Goal: Task Accomplishment & Management: Manage account settings

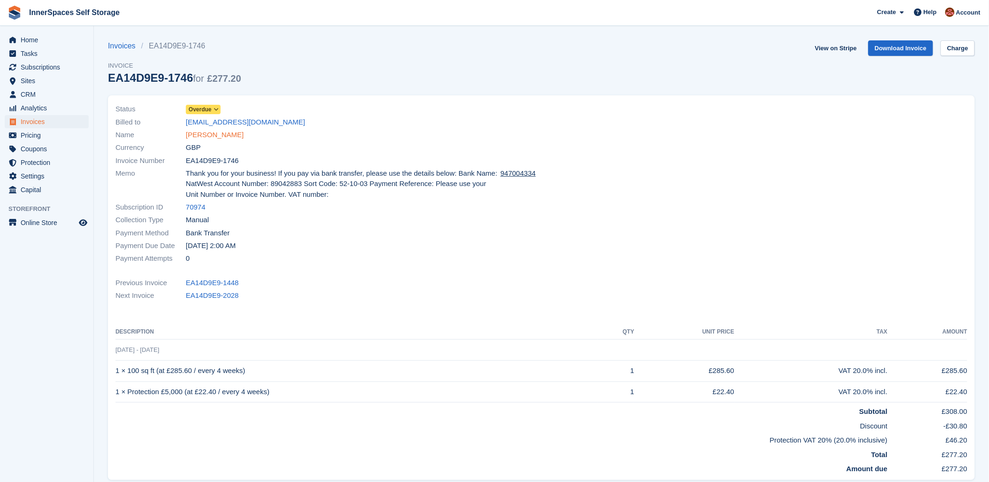
click at [211, 135] on link "Keith Brooks" at bounding box center [215, 135] width 58 height 11
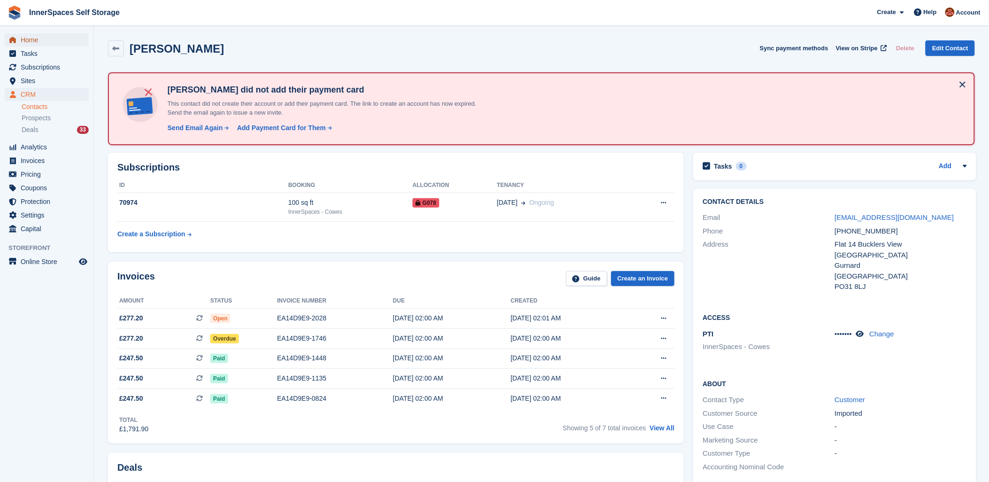
click at [28, 39] on span "Home" at bounding box center [49, 39] width 56 height 13
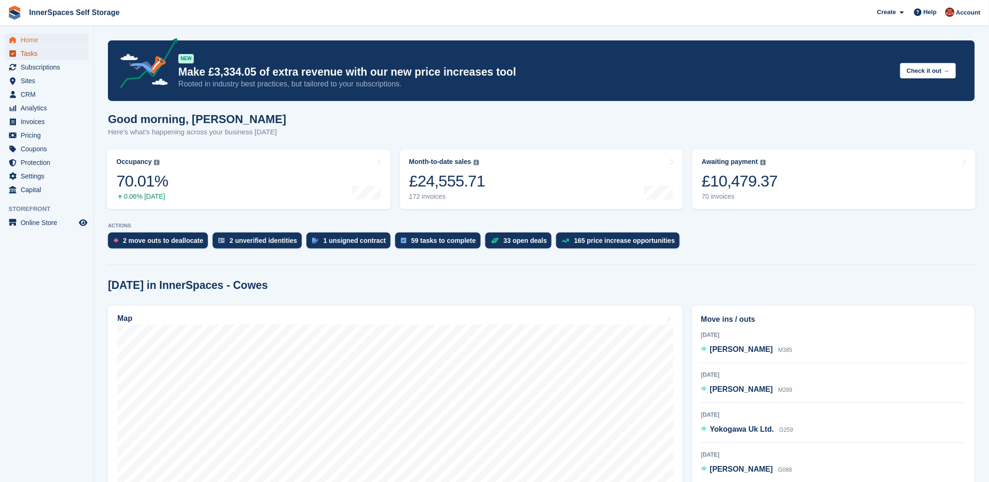
click at [27, 53] on span "Tasks" at bounding box center [49, 53] width 56 height 13
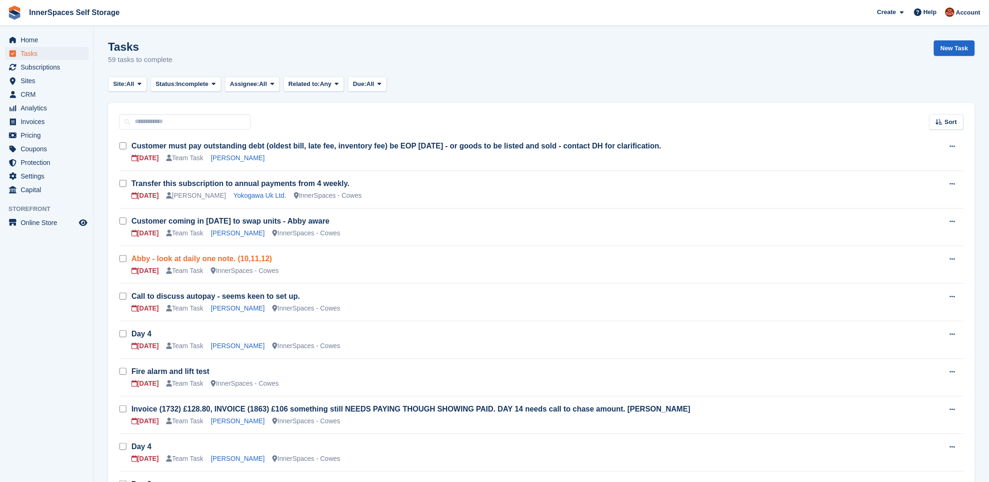
click at [204, 259] on link "Abby - look at daily one note. (10,11,12)" at bounding box center [201, 258] width 141 height 8
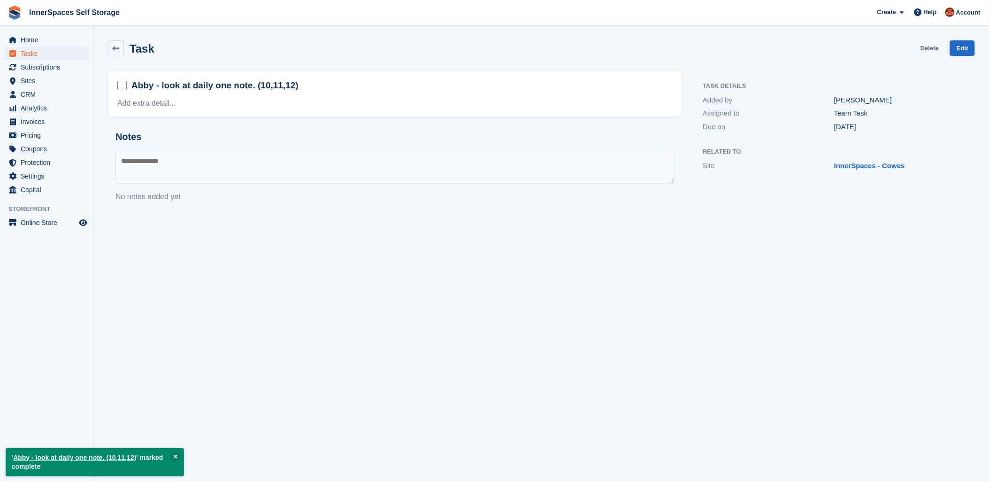
drag, startPoint x: 929, startPoint y: 50, endPoint x: 543, endPoint y: 26, distance: 386.6
click at [928, 50] on link "Delete" at bounding box center [930, 47] width 18 height 15
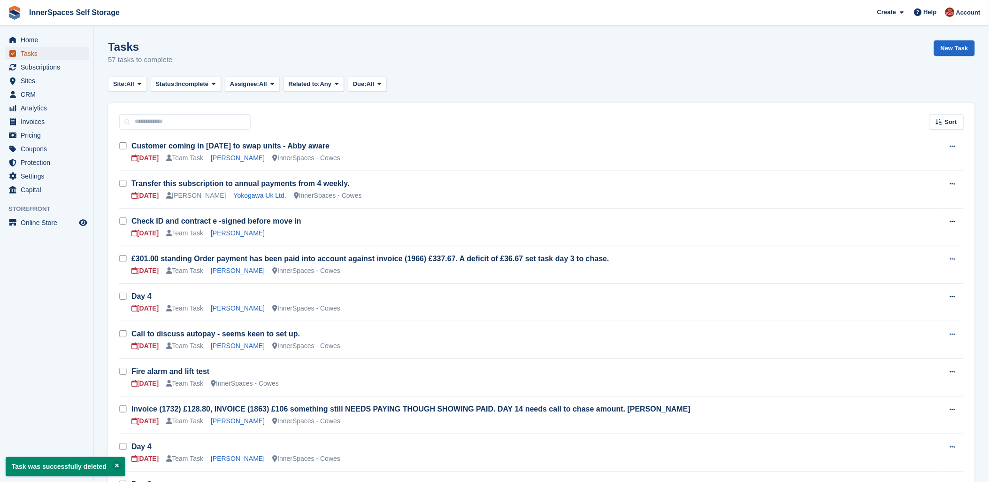
click at [25, 53] on span "Tasks" at bounding box center [49, 53] width 56 height 13
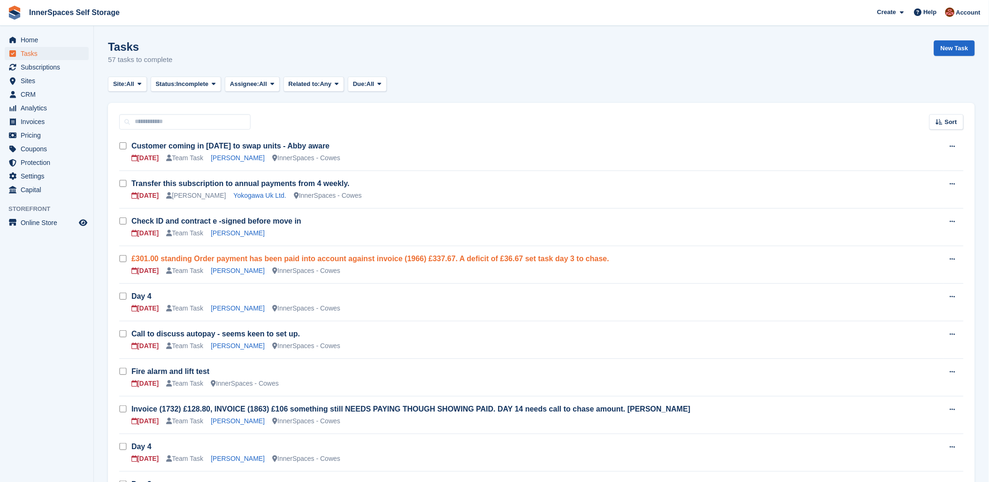
click at [466, 259] on link "£301.00 standing Order payment has been paid into account against invoice (1966…" at bounding box center [370, 258] width 478 height 8
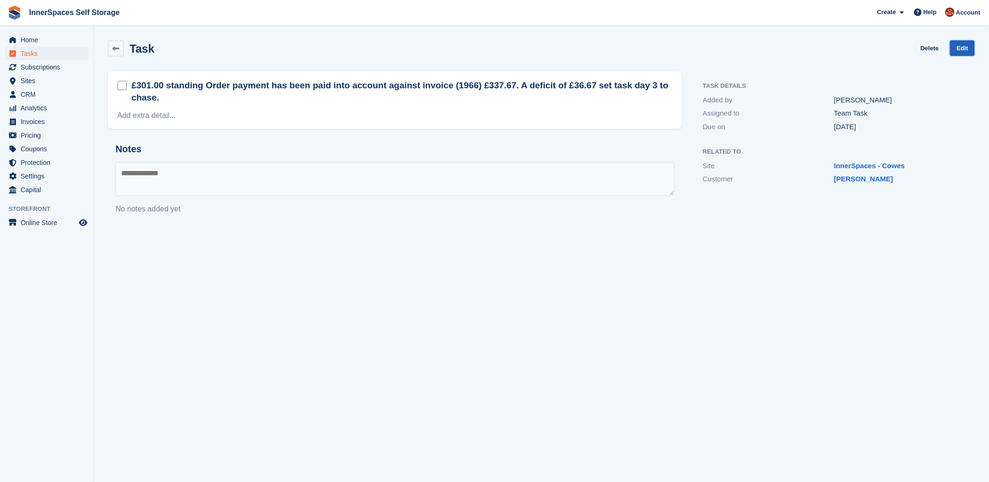
click at [965, 47] on link "Edit" at bounding box center [962, 47] width 25 height 15
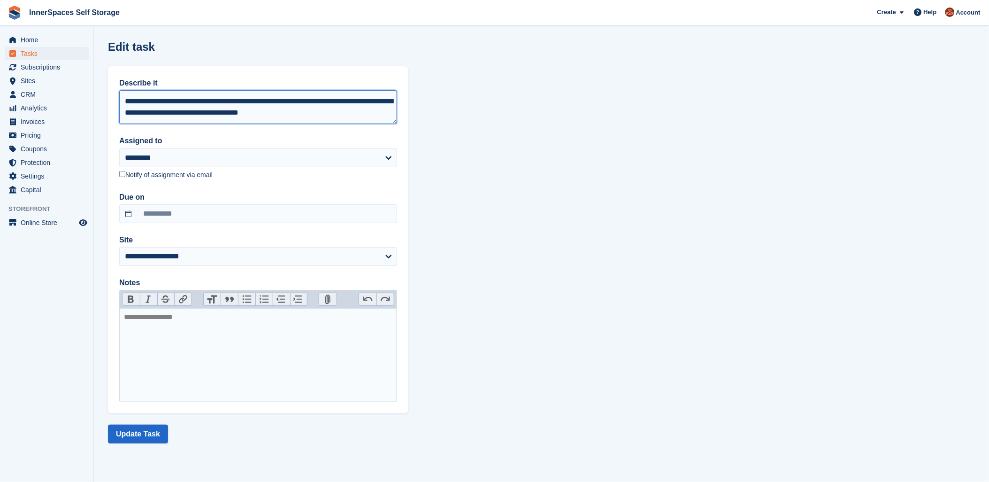
drag, startPoint x: 184, startPoint y: 111, endPoint x: 113, endPoint y: 87, distance: 74.8
click at [113, 87] on div "**********" at bounding box center [258, 239] width 300 height 347
type textarea "**********"
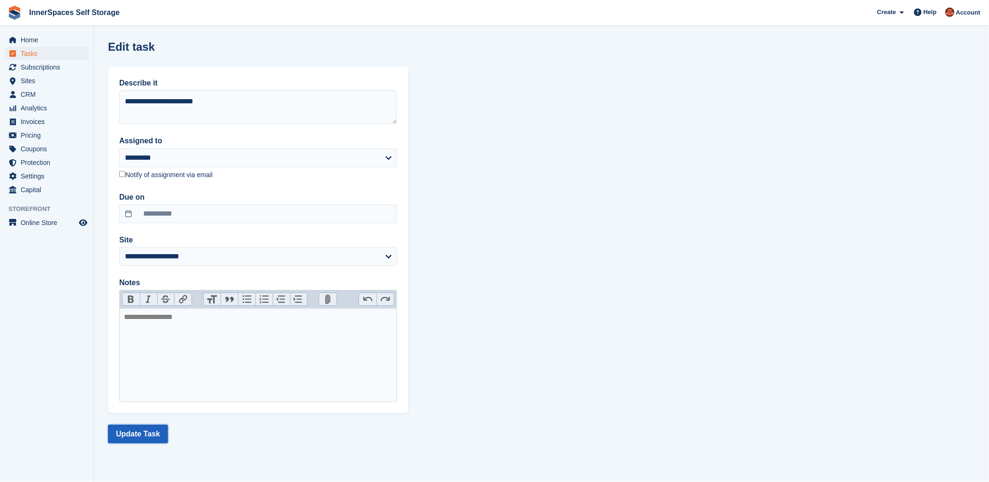
click at [161, 438] on button "Update Task" at bounding box center [138, 433] width 60 height 19
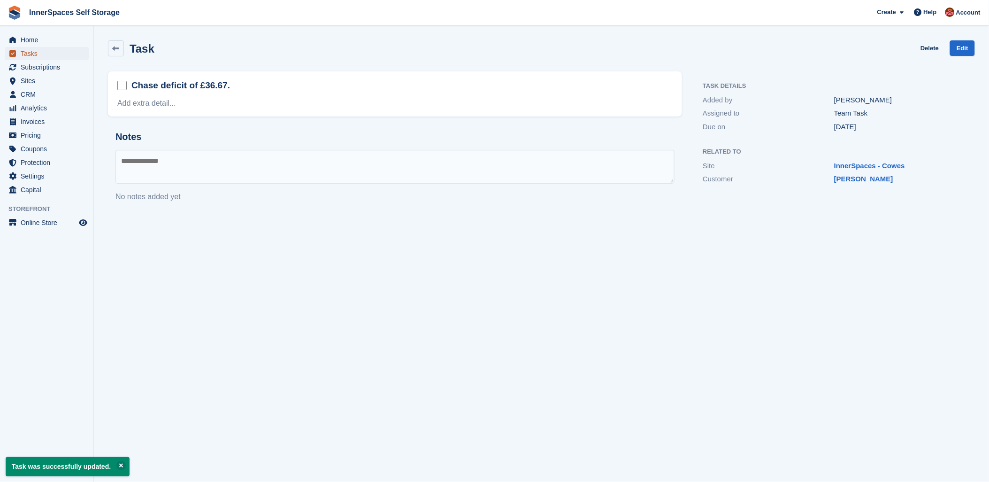
click at [32, 54] on span "Tasks" at bounding box center [49, 53] width 56 height 13
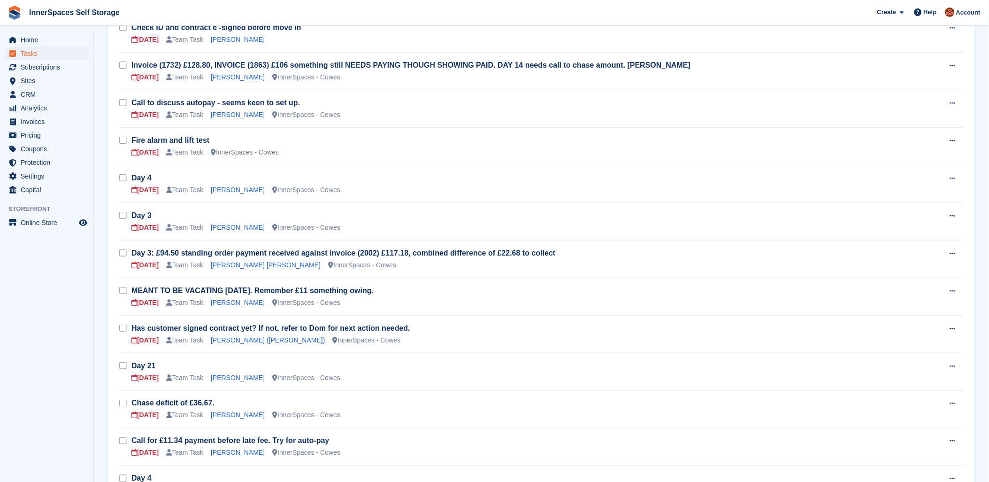
scroll to position [243, 0]
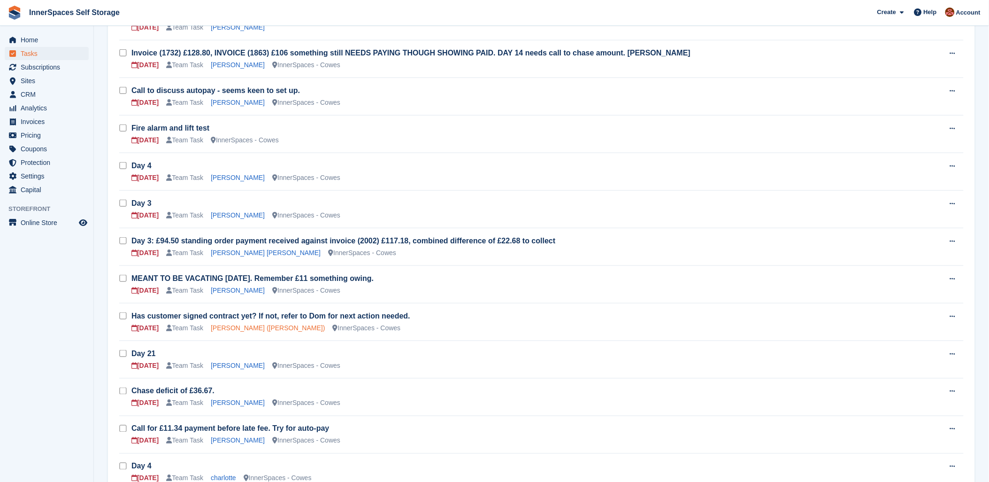
click at [246, 327] on link "Angela Stracey (Janus)" at bounding box center [268, 328] width 115 height 8
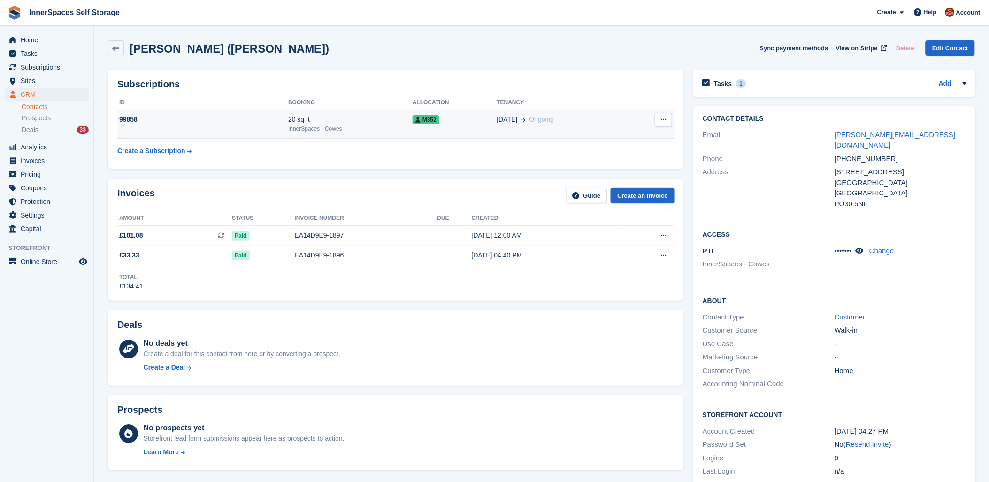
click at [600, 121] on div "05 Aug Ongoing" at bounding box center [563, 120] width 132 height 10
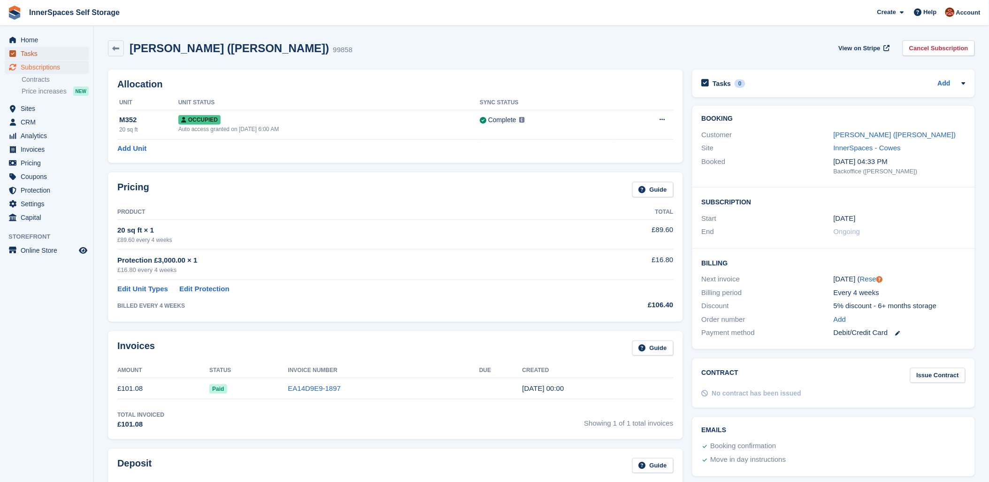
click at [27, 51] on span "Tasks" at bounding box center [49, 53] width 56 height 13
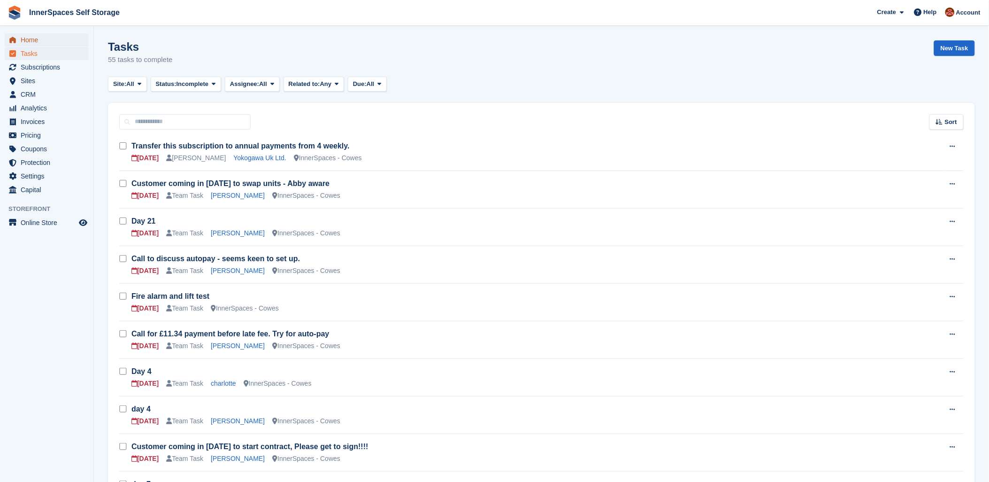
click at [29, 40] on span "Home" at bounding box center [49, 39] width 56 height 13
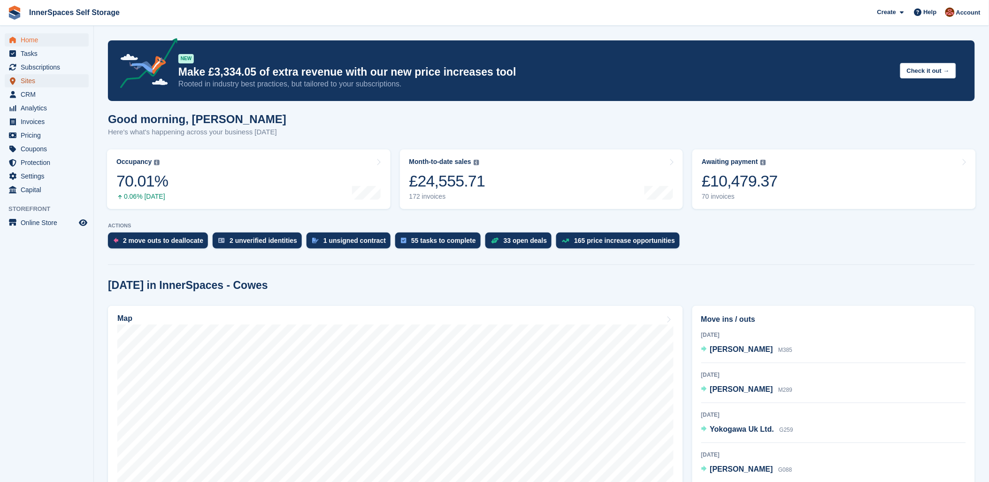
click at [23, 79] on span "Sites" at bounding box center [49, 80] width 56 height 13
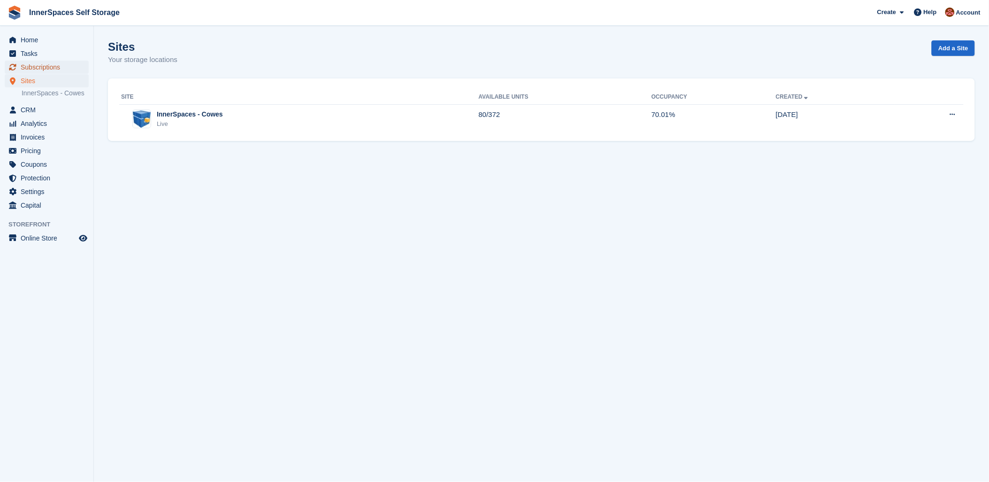
click at [30, 67] on span "Subscriptions" at bounding box center [49, 67] width 56 height 13
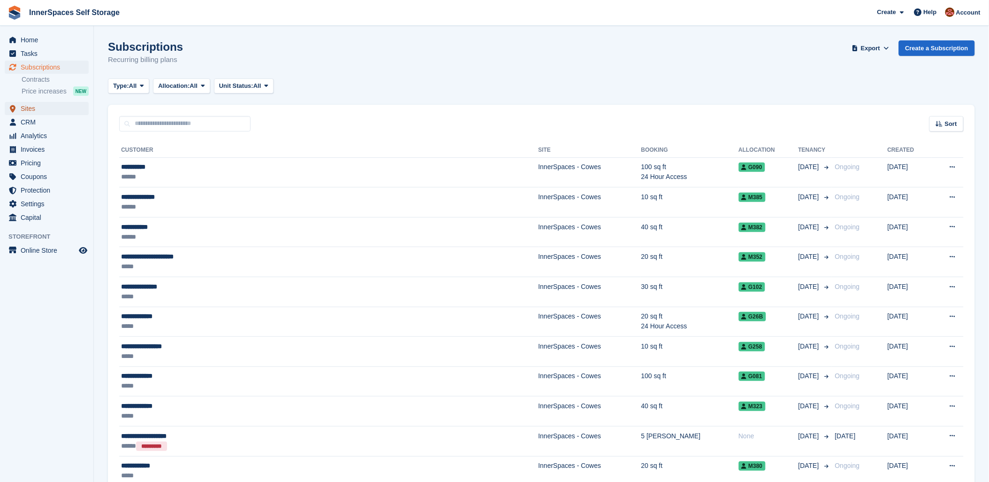
click at [27, 109] on span "Sites" at bounding box center [49, 108] width 56 height 13
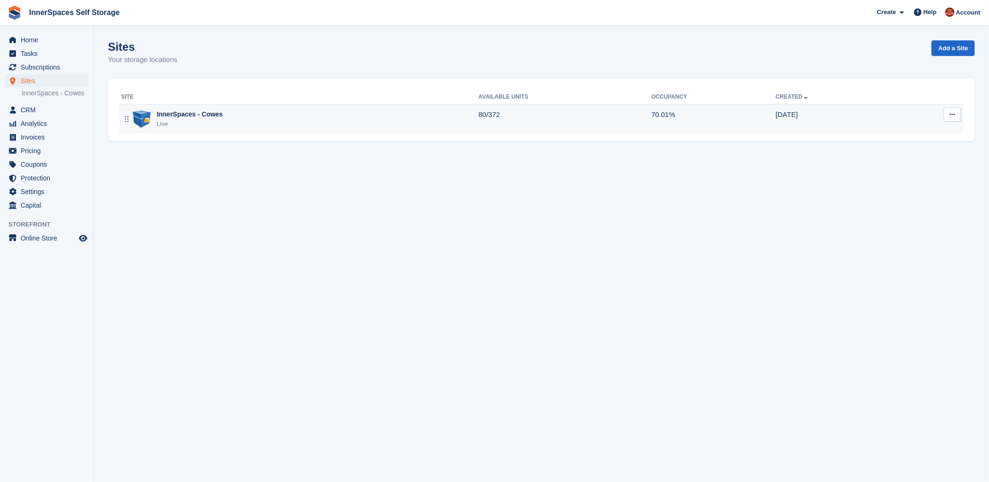
click at [191, 118] on div "InnerSpaces - Cowes" at bounding box center [190, 114] width 66 height 10
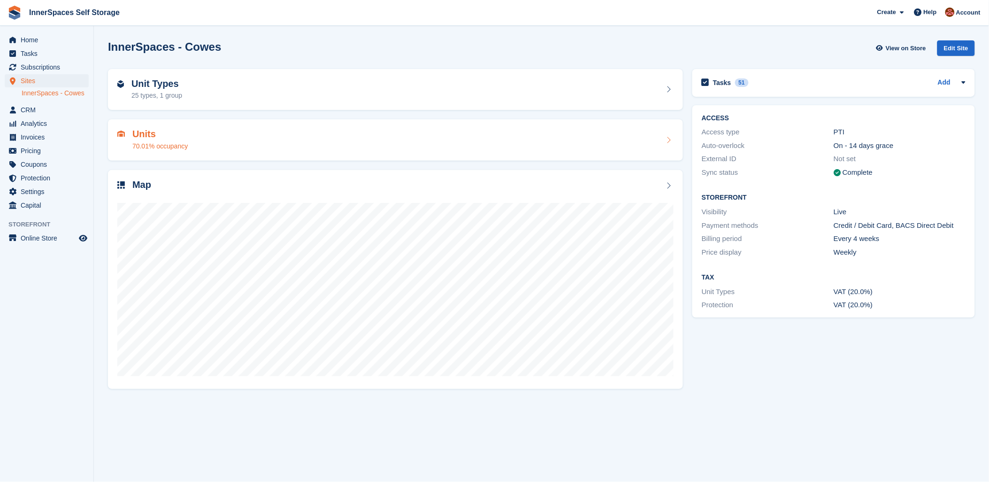
click at [143, 133] on h2 "Units" at bounding box center [159, 134] width 55 height 11
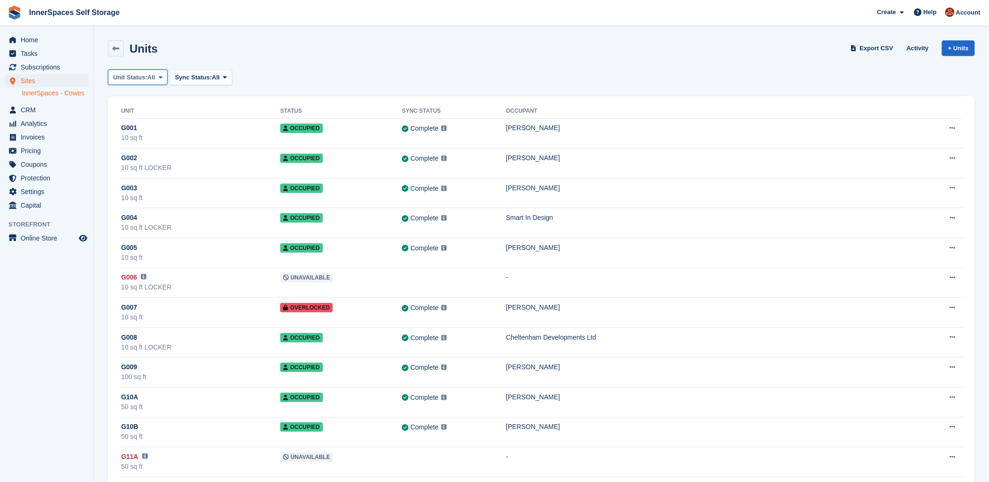
click at [137, 76] on span "Unit Status:" at bounding box center [130, 77] width 34 height 9
click at [144, 116] on link "Available" at bounding box center [153, 116] width 82 height 17
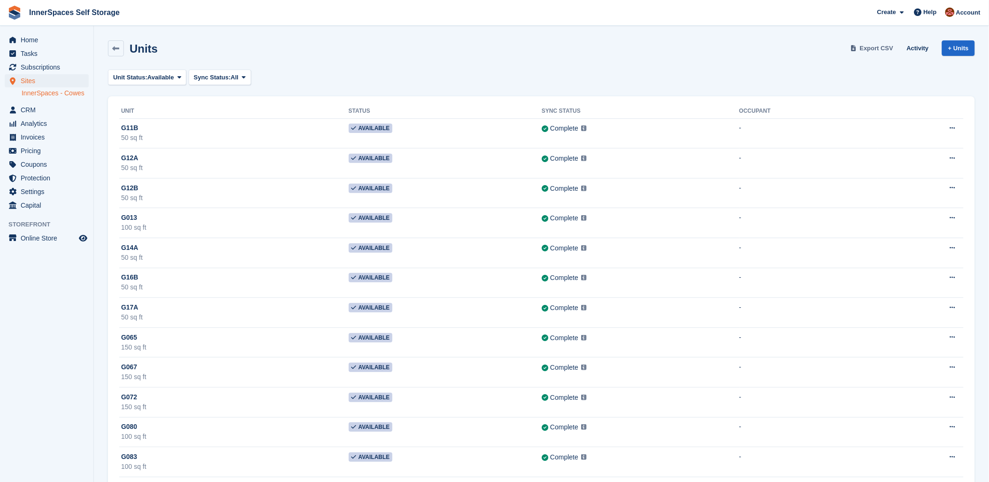
click at [876, 47] on span "Export CSV" at bounding box center [877, 48] width 34 height 9
click at [30, 38] on span "Home" at bounding box center [49, 39] width 56 height 13
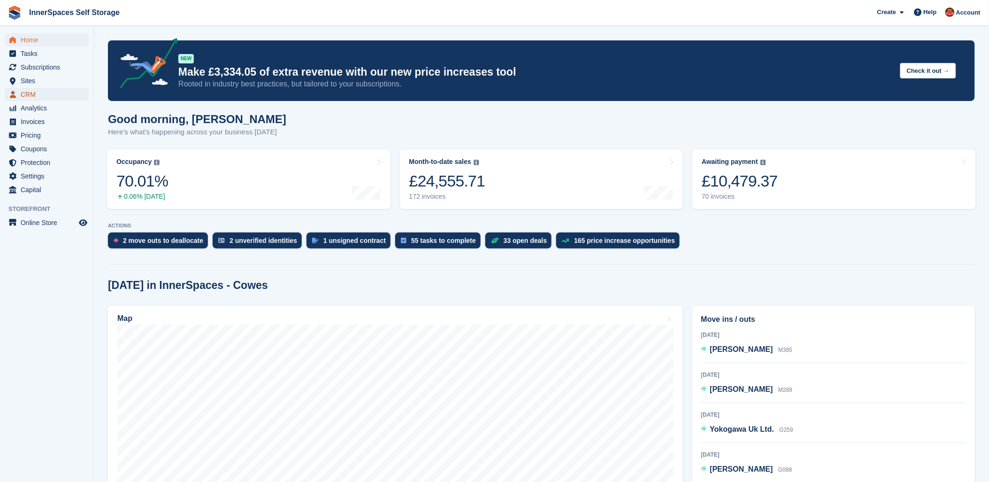
click at [27, 95] on span "CRM" at bounding box center [49, 94] width 56 height 13
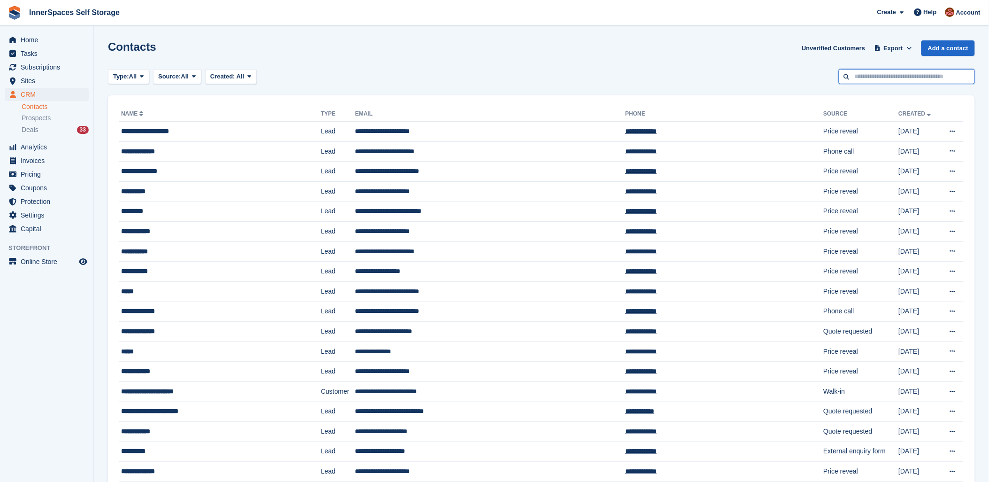
click at [891, 76] on input "text" at bounding box center [907, 76] width 136 height 15
type input "******"
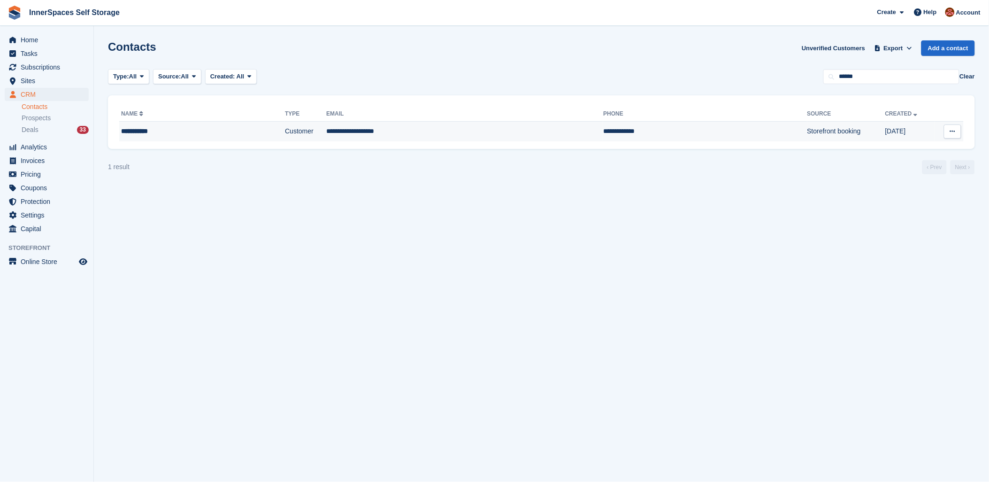
click at [129, 131] on div "**********" at bounding box center [177, 131] width 112 height 10
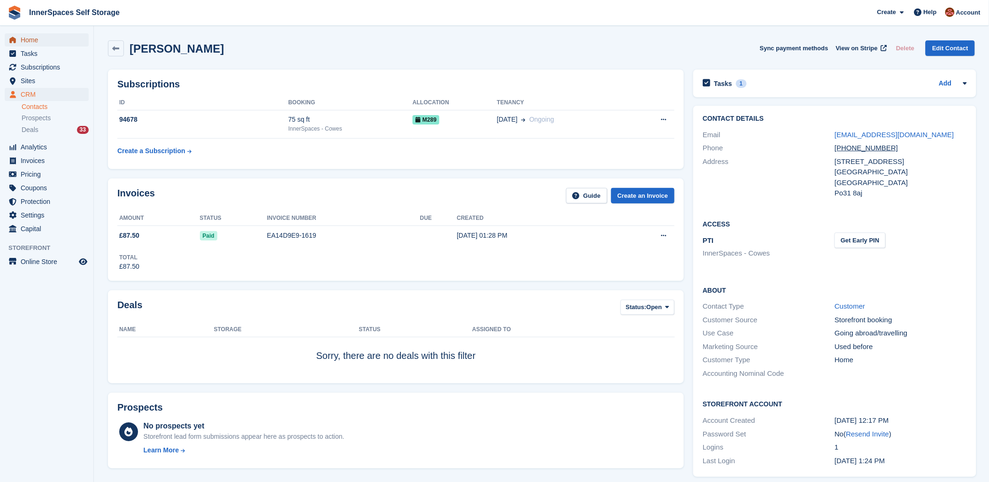
click at [29, 39] on span "Home" at bounding box center [49, 39] width 56 height 13
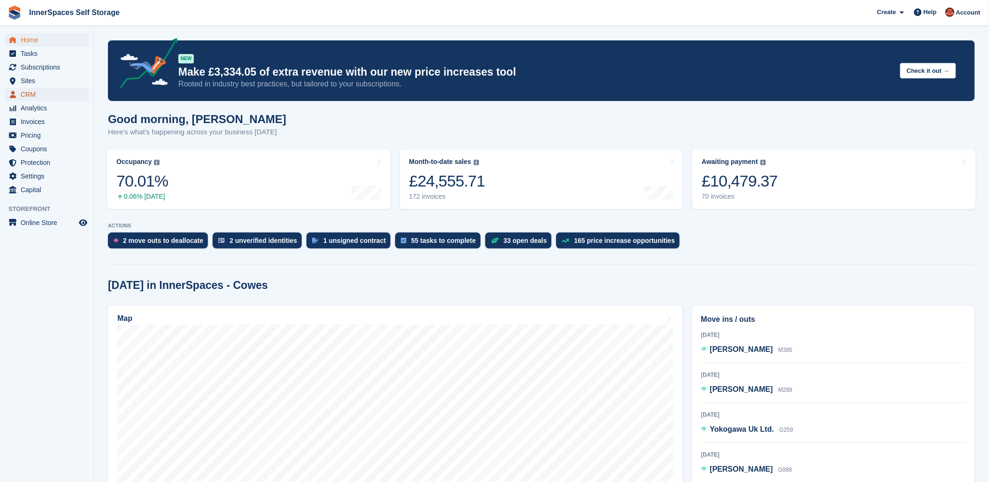
click at [28, 94] on span "CRM" at bounding box center [49, 94] width 56 height 13
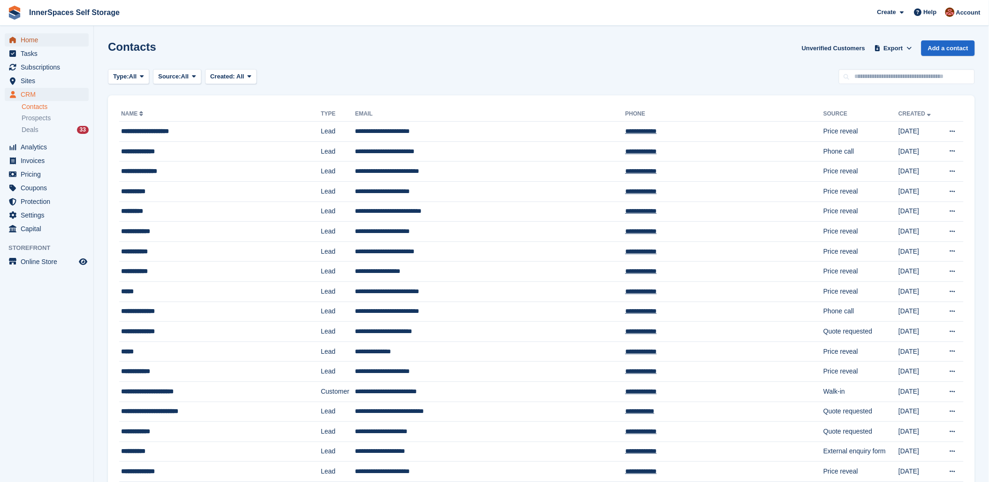
click at [28, 40] on span "Home" at bounding box center [49, 39] width 56 height 13
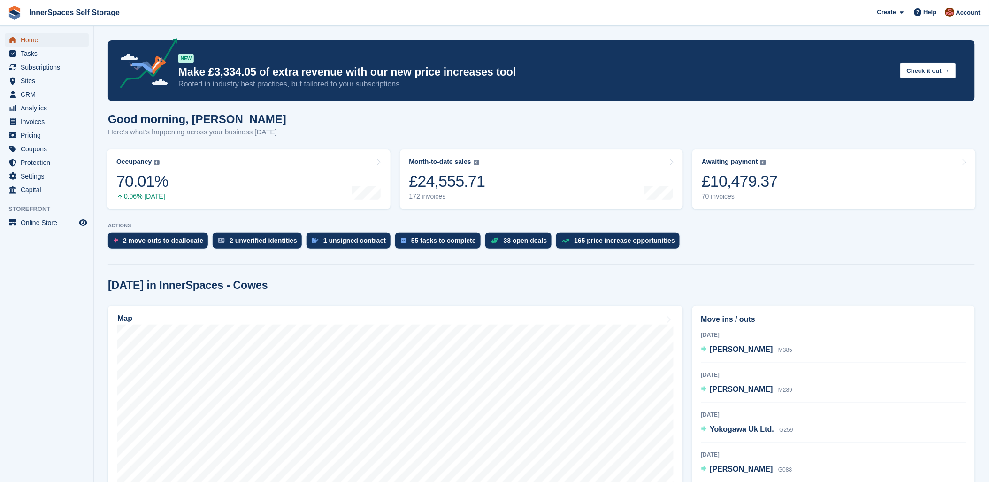
click at [26, 40] on span "Home" at bounding box center [49, 39] width 56 height 13
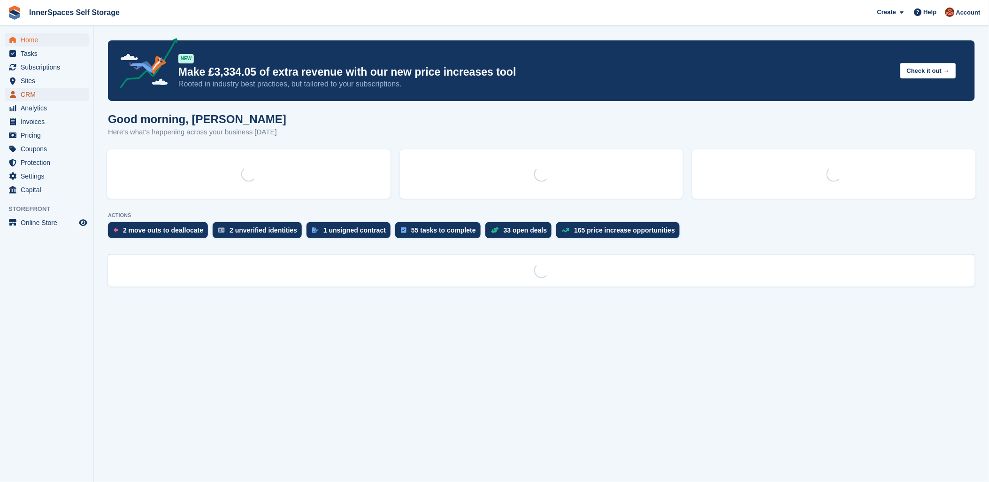
click at [27, 93] on span "CRM" at bounding box center [49, 94] width 56 height 13
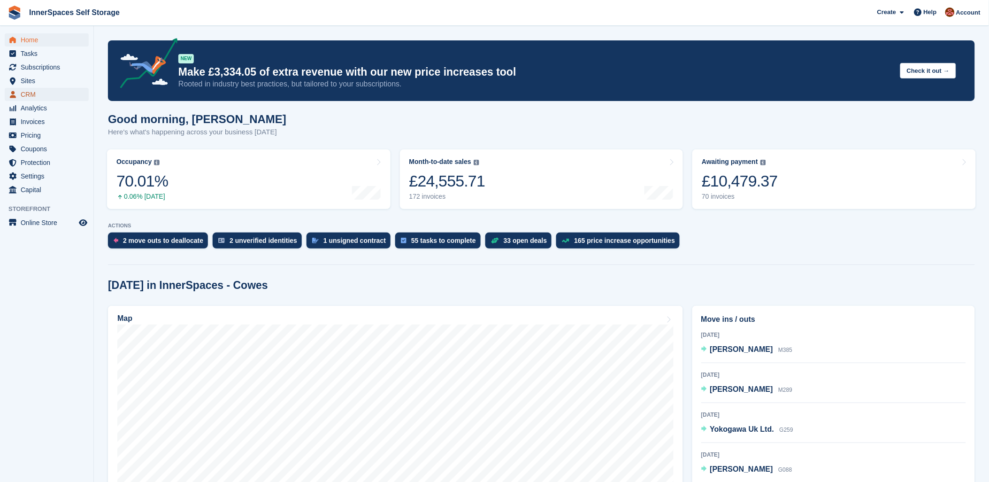
click at [30, 93] on span "CRM" at bounding box center [49, 94] width 56 height 13
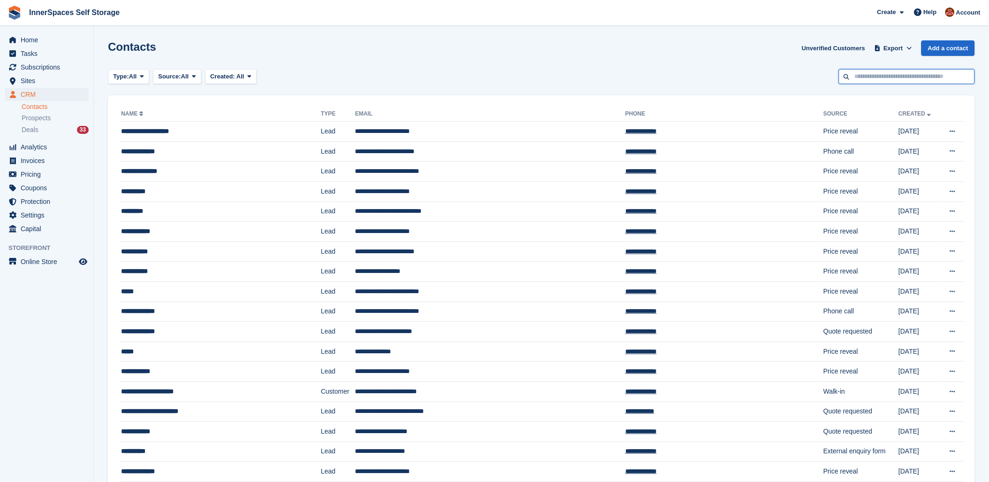
click at [891, 74] on input "text" at bounding box center [907, 76] width 136 height 15
type input "*****"
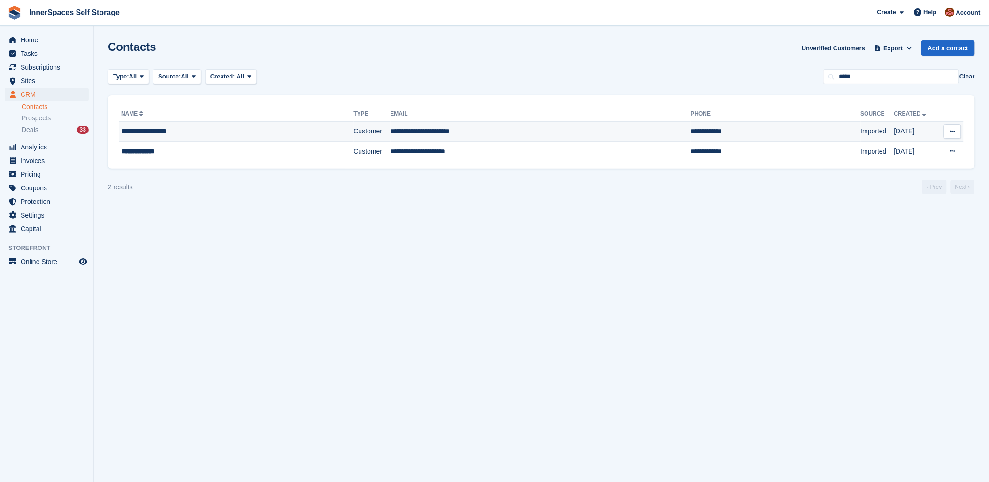
click at [175, 131] on div "**********" at bounding box center [211, 131] width 180 height 10
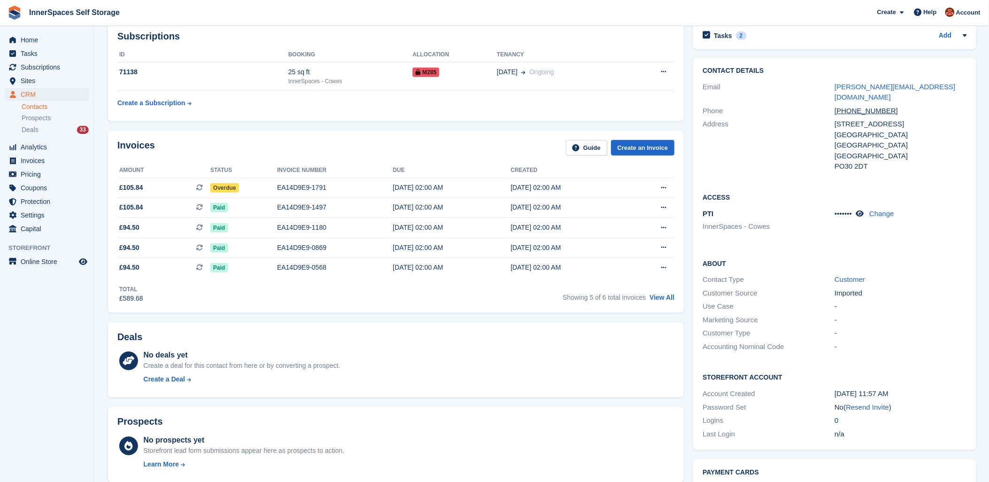
scroll to position [139, 0]
click at [334, 185] on div "EA14D9E9-1791" at bounding box center [335, 189] width 116 height 10
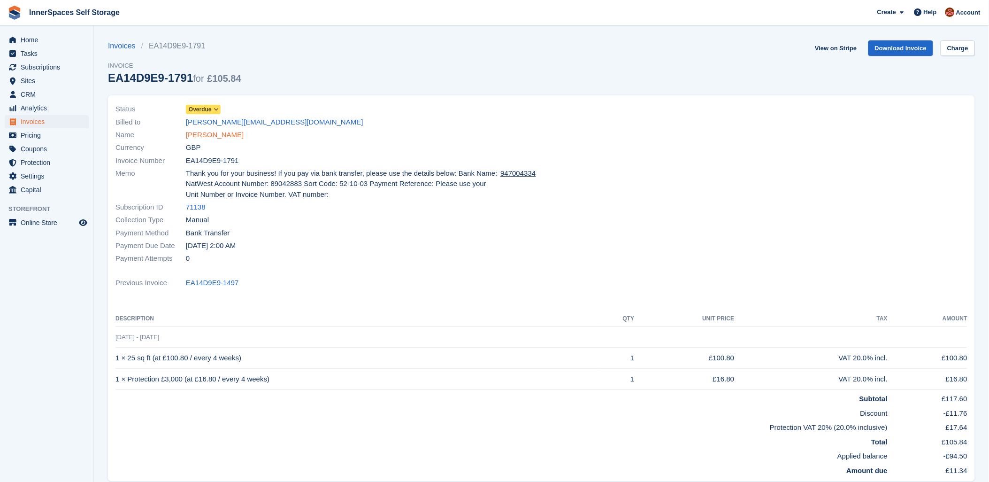
click at [226, 136] on link "Sharon Beckett-Shaw" at bounding box center [215, 135] width 58 height 11
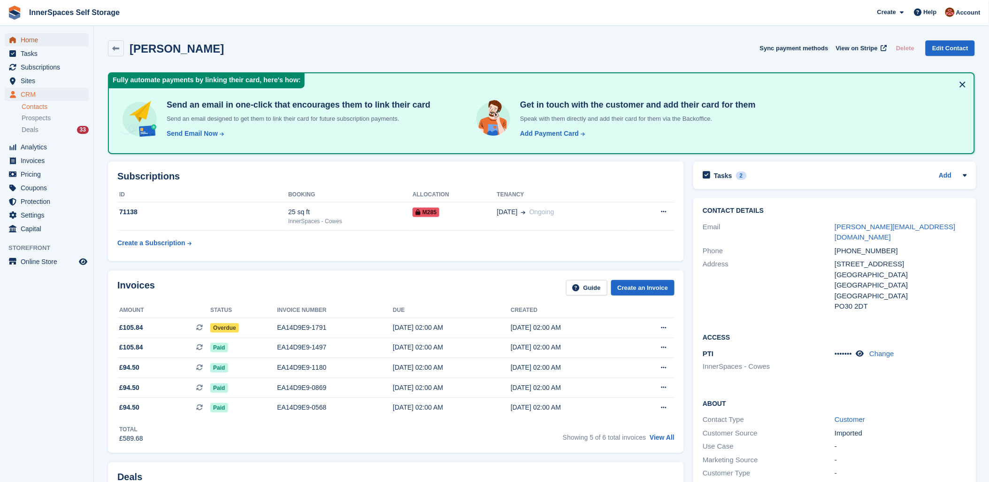
click at [23, 40] on span "Home" at bounding box center [49, 39] width 56 height 13
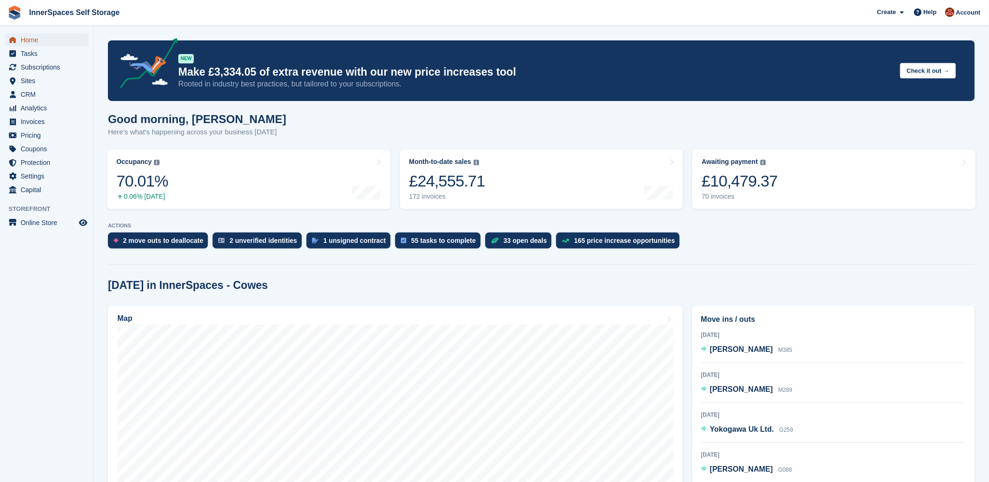
click at [31, 40] on span "Home" at bounding box center [49, 39] width 56 height 13
click at [19, 40] on link "Home" at bounding box center [47, 39] width 84 height 13
click at [23, 39] on span "Home" at bounding box center [49, 39] width 56 height 13
click at [29, 54] on span "Tasks" at bounding box center [49, 53] width 56 height 13
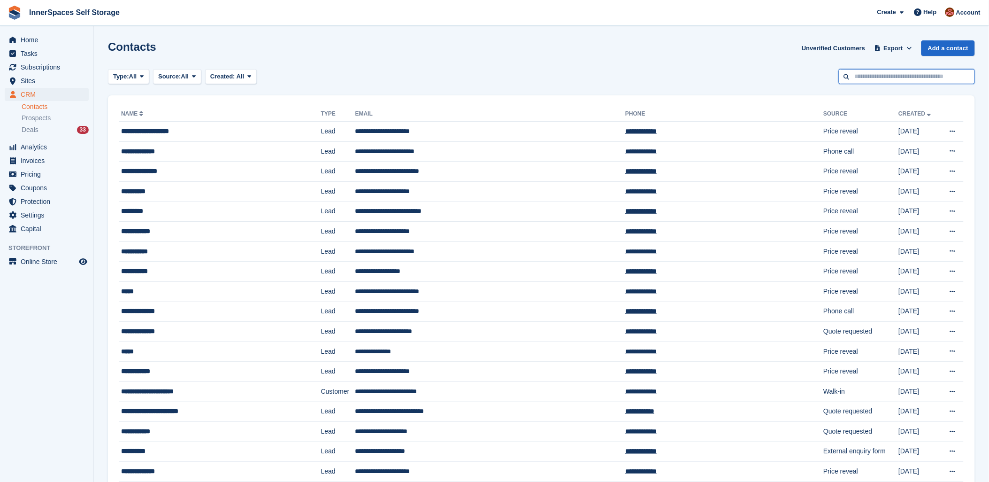
click at [912, 77] on input "text" at bounding box center [907, 76] width 136 height 15
type input "******"
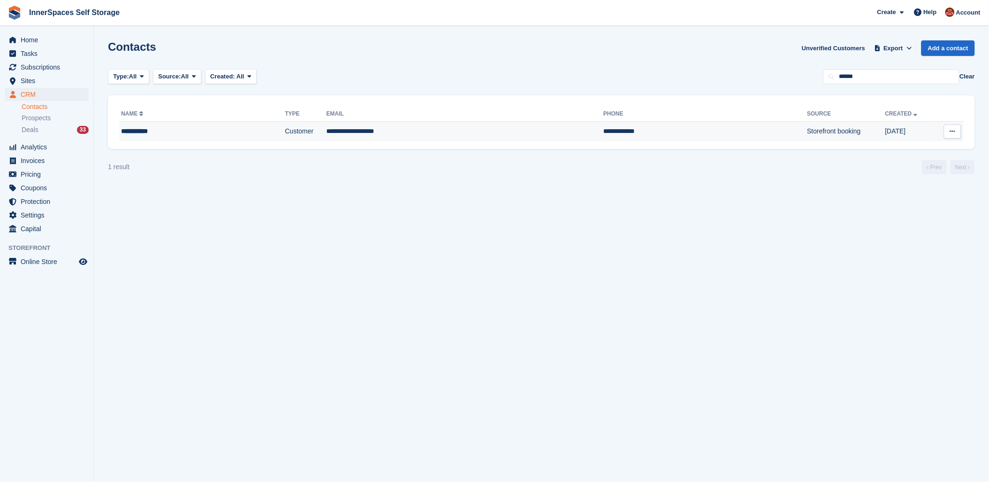
click at [145, 128] on div "**********" at bounding box center [177, 131] width 112 height 10
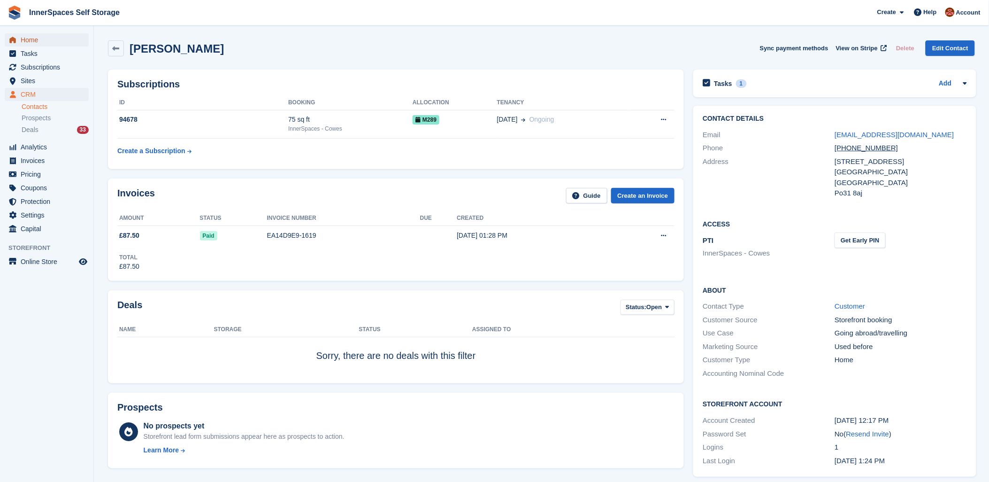
click at [30, 38] on span "Home" at bounding box center [49, 39] width 56 height 13
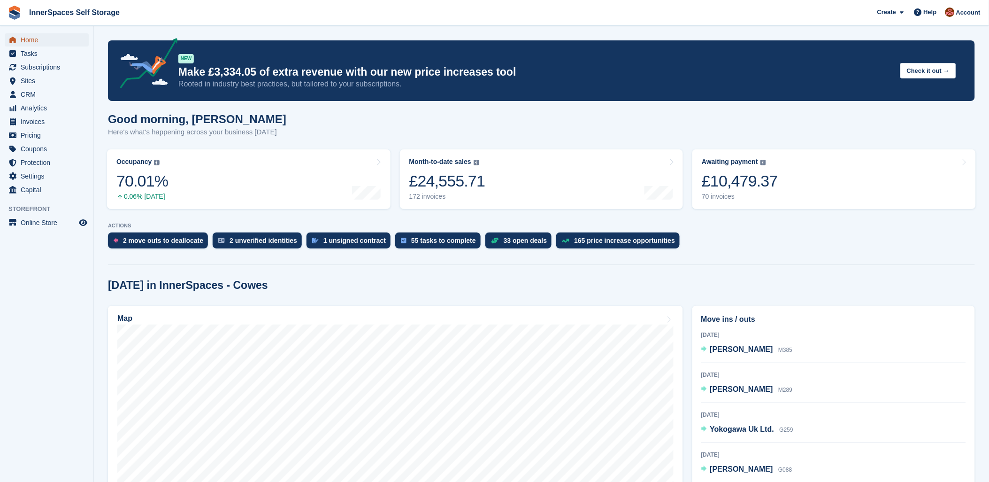
click at [21, 41] on span "Home" at bounding box center [49, 39] width 56 height 13
click at [434, 126] on div "Good morning, Abby Here's what's happening across your business today" at bounding box center [541, 131] width 867 height 36
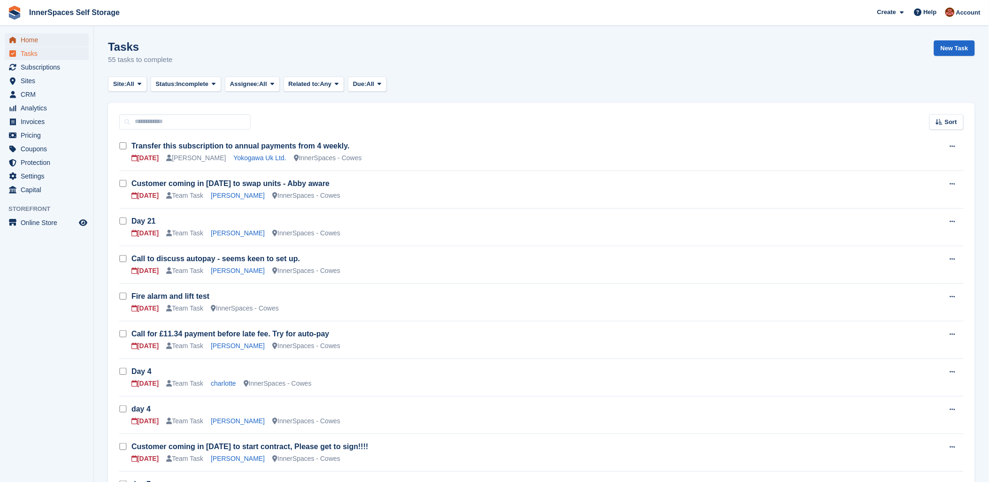
click at [23, 40] on span "Home" at bounding box center [49, 39] width 56 height 13
